Goal: Use online tool/utility

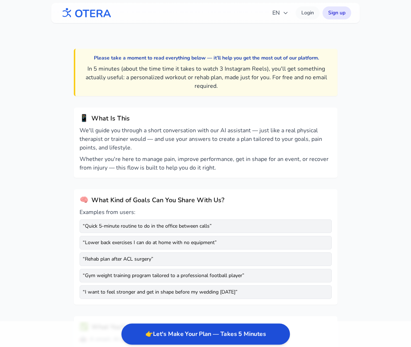
click at [214, 334] on button "👉 Let's Make Your Plan — Takes 5 Minutes" at bounding box center [205, 334] width 168 height 21
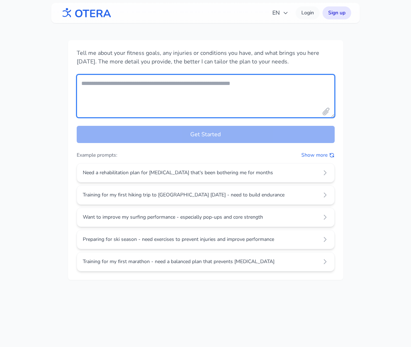
click at [177, 85] on textarea "Your fitness goals and conditions" at bounding box center [206, 96] width 258 height 43
